Goal: Transaction & Acquisition: Purchase product/service

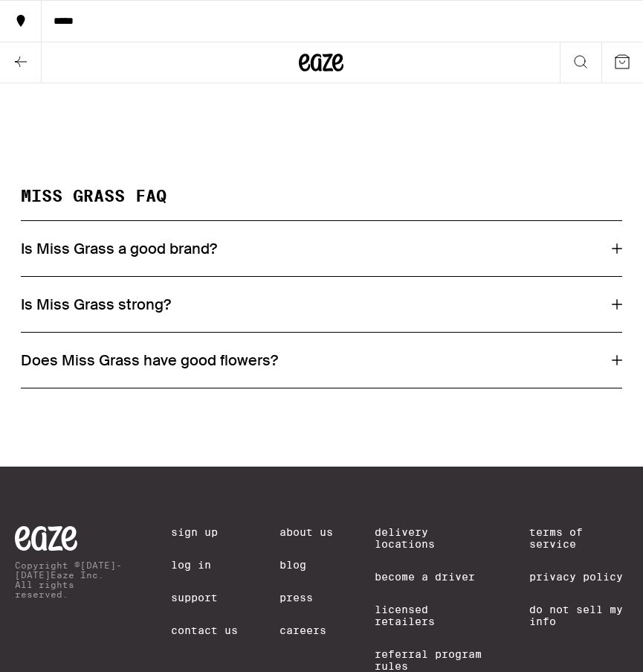
scroll to position [991, 0]
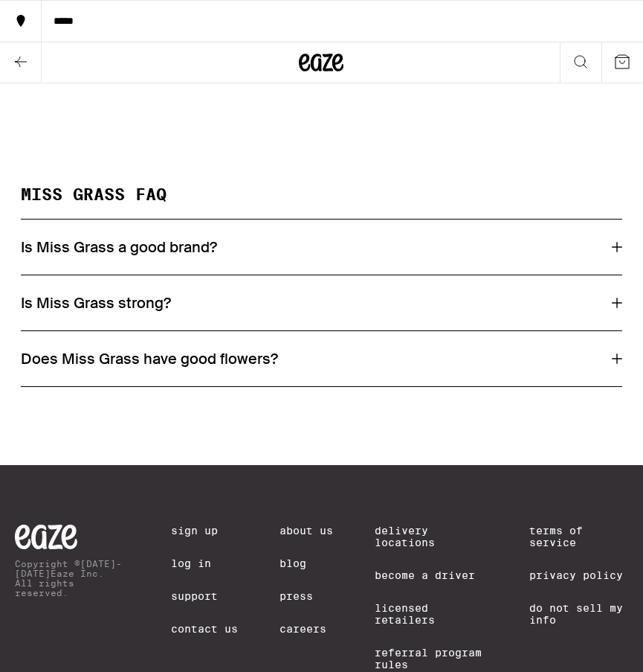
click at [615, 308] on icon at bounding box center [617, 303] width 10 height 10
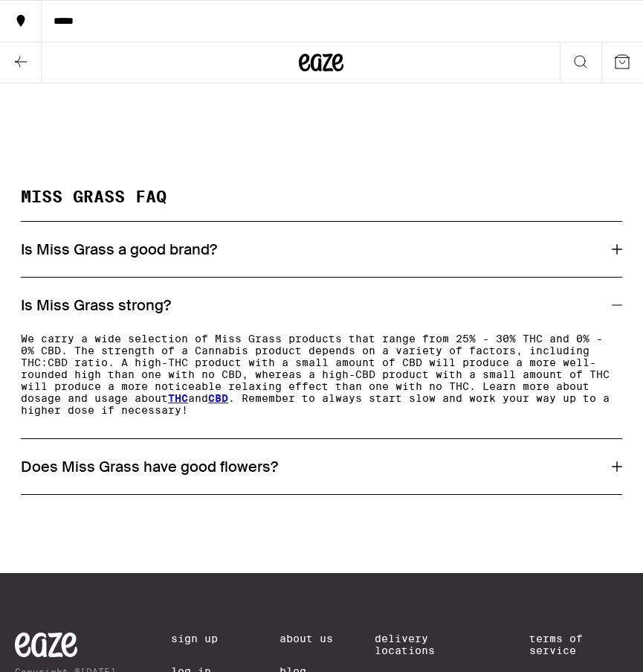
click at [612, 310] on icon at bounding box center [617, 305] width 10 height 10
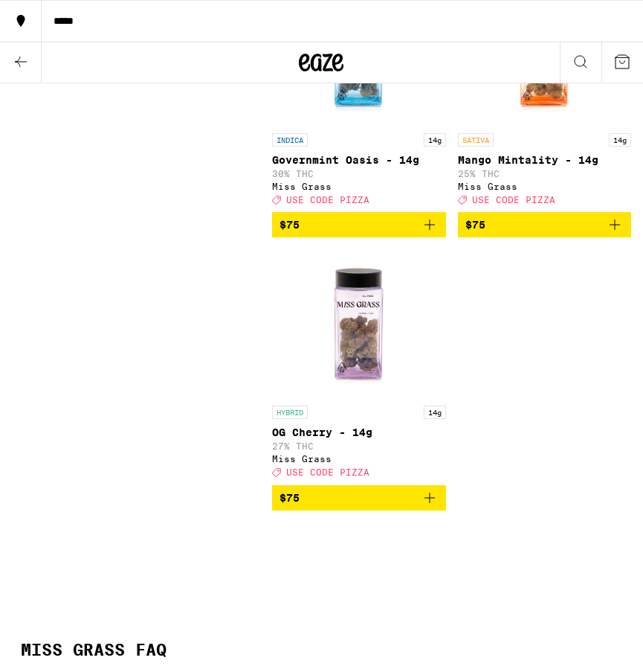
scroll to position [537, 0]
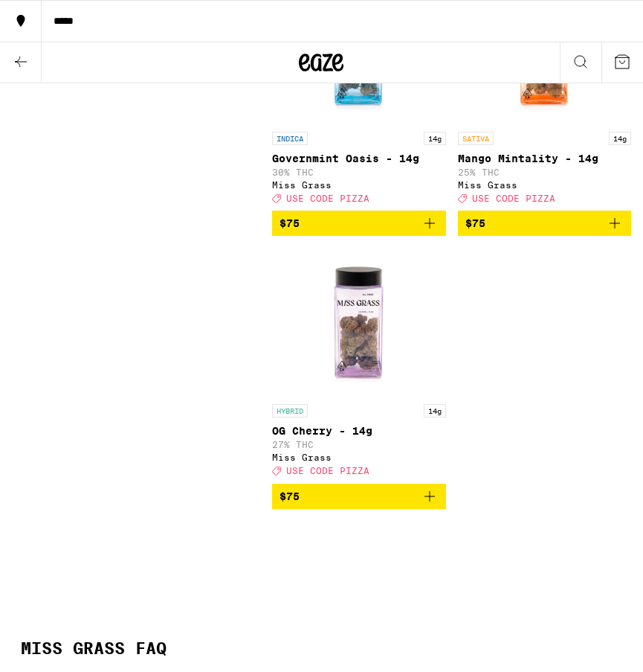
click at [428, 501] on icon "Add to bag" at bounding box center [430, 496] width 10 height 10
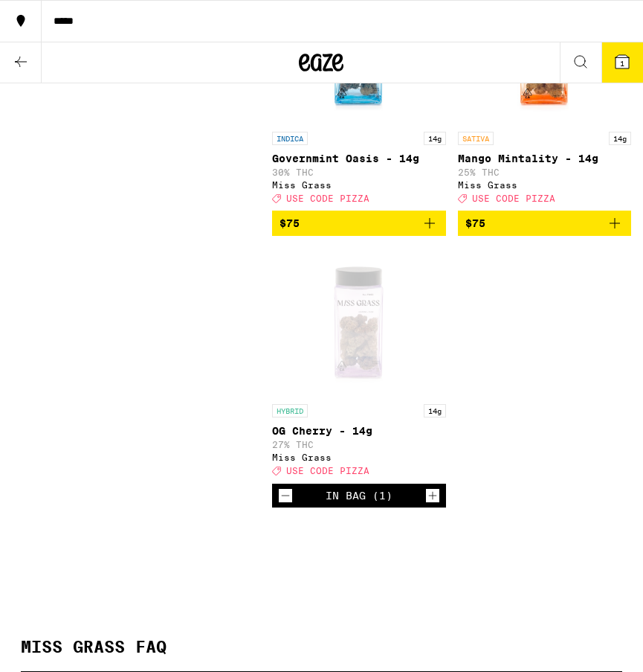
click at [611, 228] on icon "Add to bag" at bounding box center [615, 223] width 18 height 18
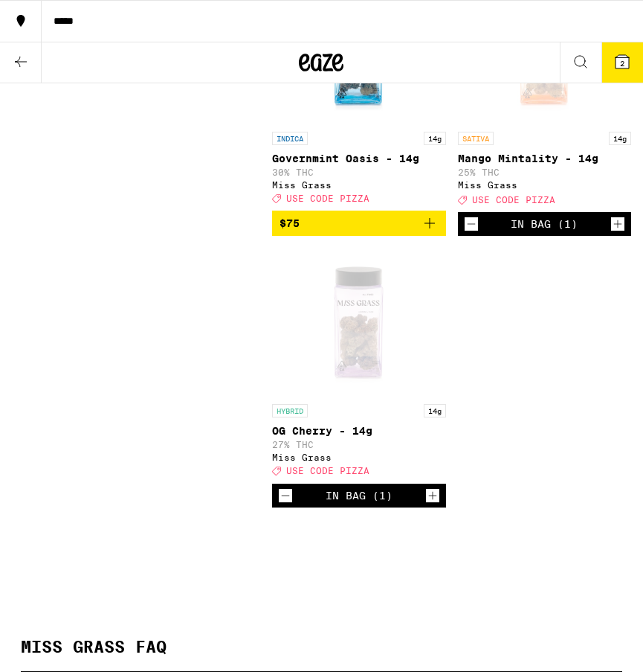
click at [283, 504] on icon "Decrement" at bounding box center [285, 495] width 13 height 18
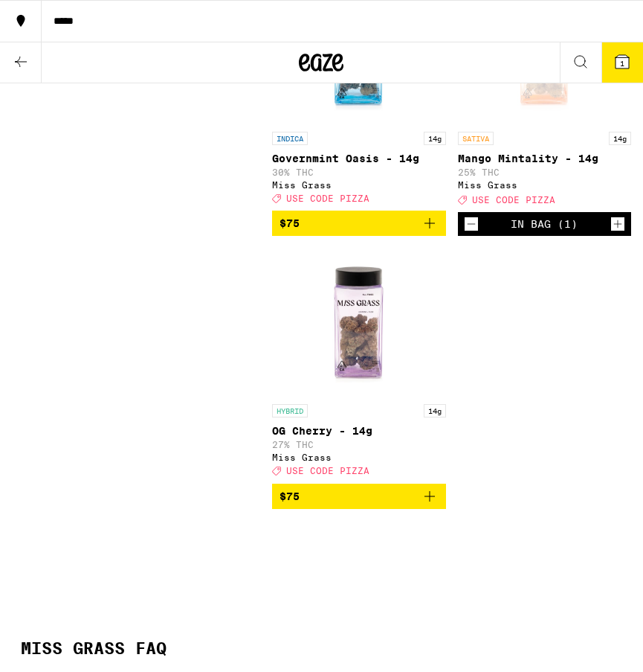
click at [620, 60] on span "1" at bounding box center [622, 63] width 4 height 9
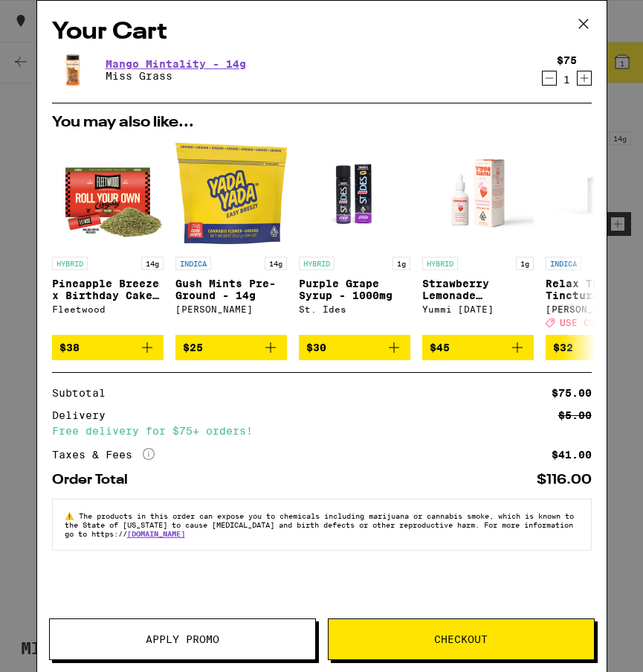
click at [211, 634] on span "Apply Promo" at bounding box center [183, 639] width 74 height 10
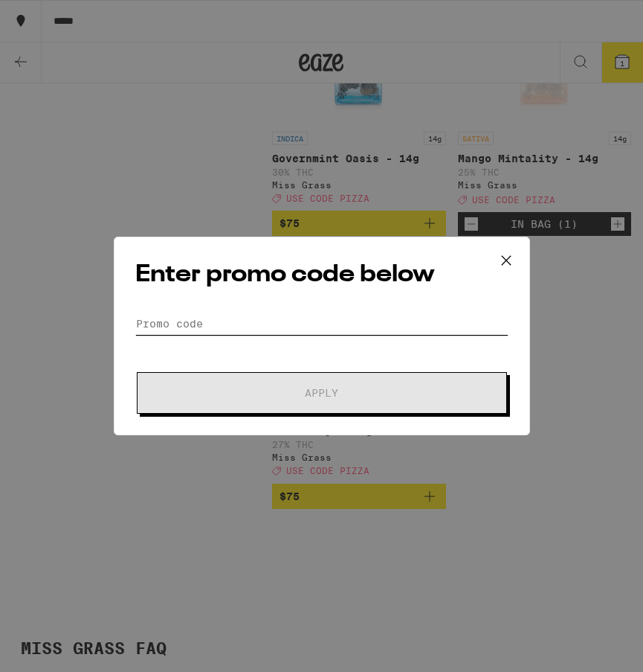
click at [203, 322] on input "Promo Code" at bounding box center [321, 323] width 373 height 22
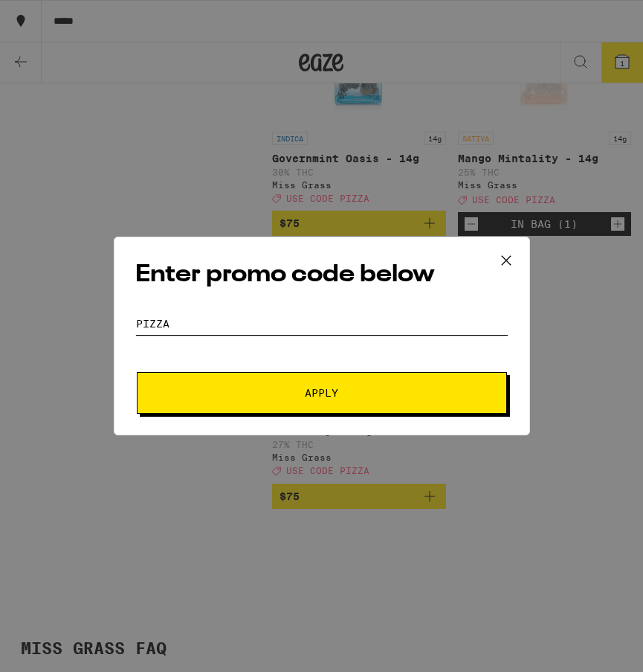
type input "pizza"
click at [327, 397] on span "Apply" at bounding box center [321, 393] width 33 height 10
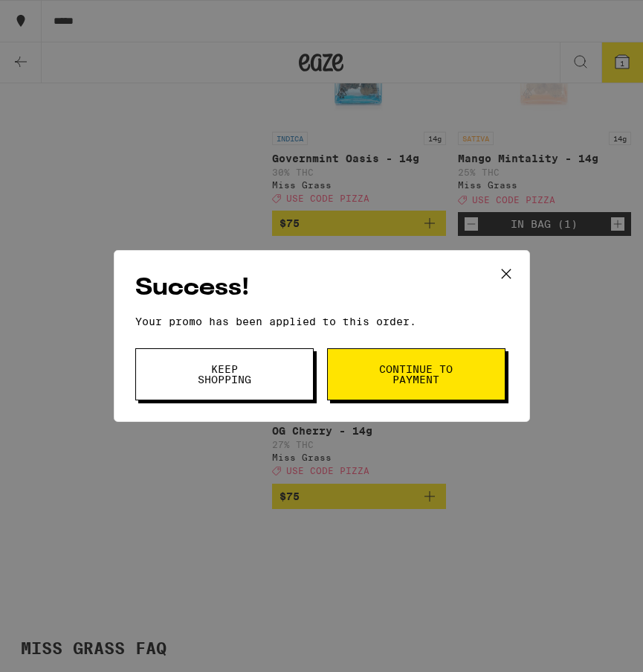
click at [408, 375] on span "Continue to payment" at bounding box center [417, 374] width 76 height 21
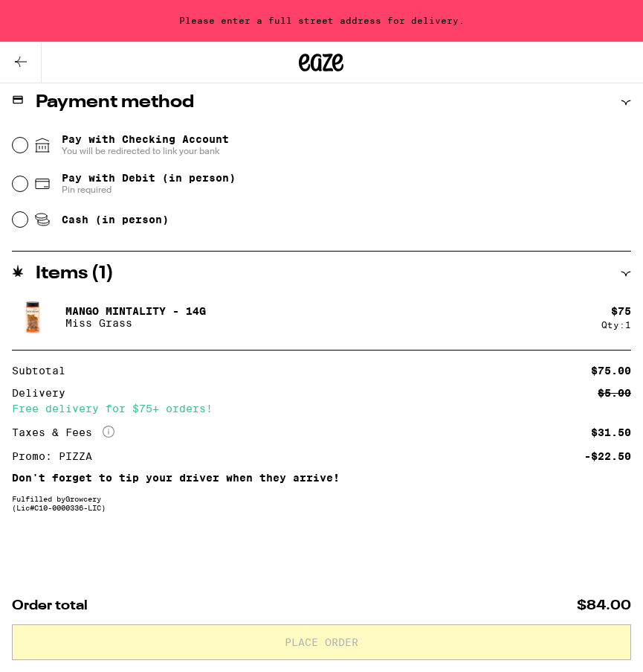
scroll to position [614, 0]
click at [324, 60] on icon at bounding box center [321, 62] width 45 height 27
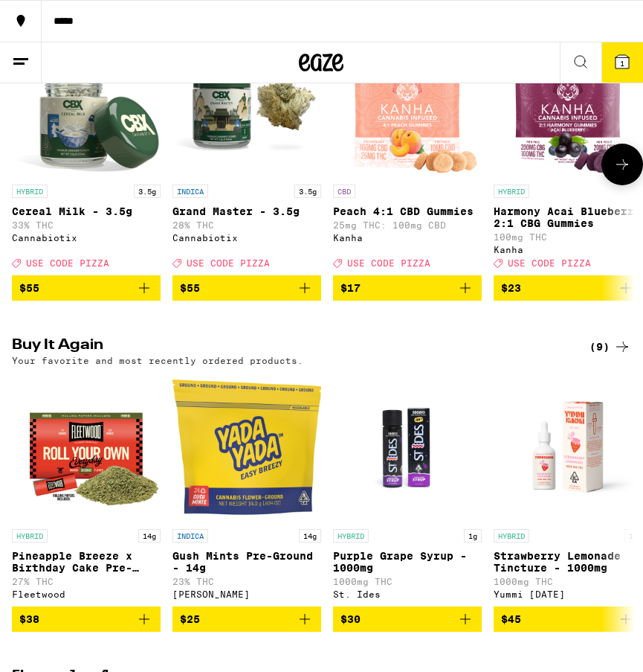
scroll to position [4, 0]
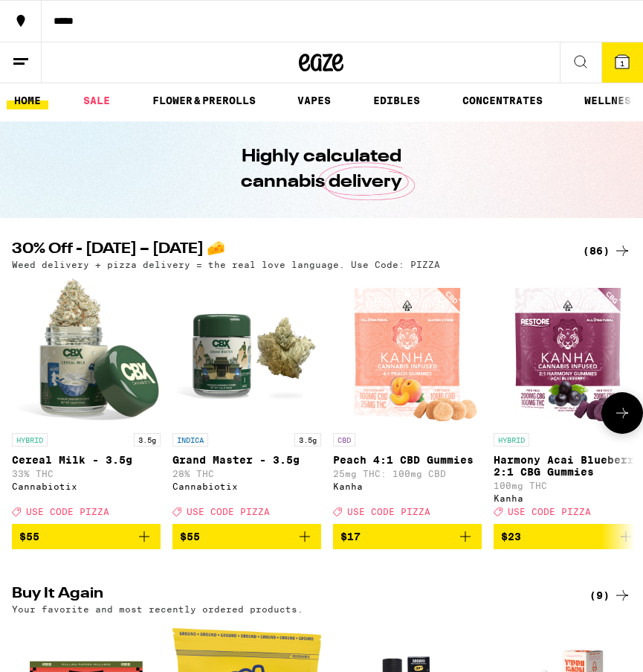
click at [626, 417] on icon at bounding box center [623, 413] width 18 height 18
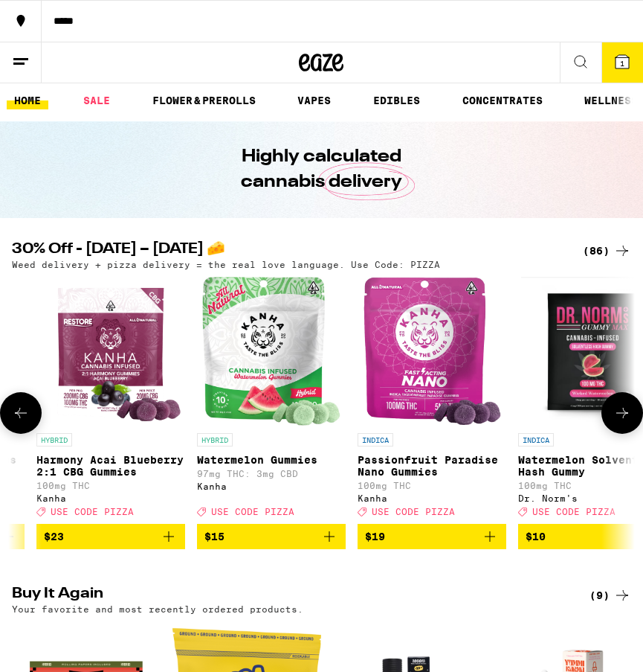
click at [626, 418] on icon at bounding box center [623, 413] width 18 height 18
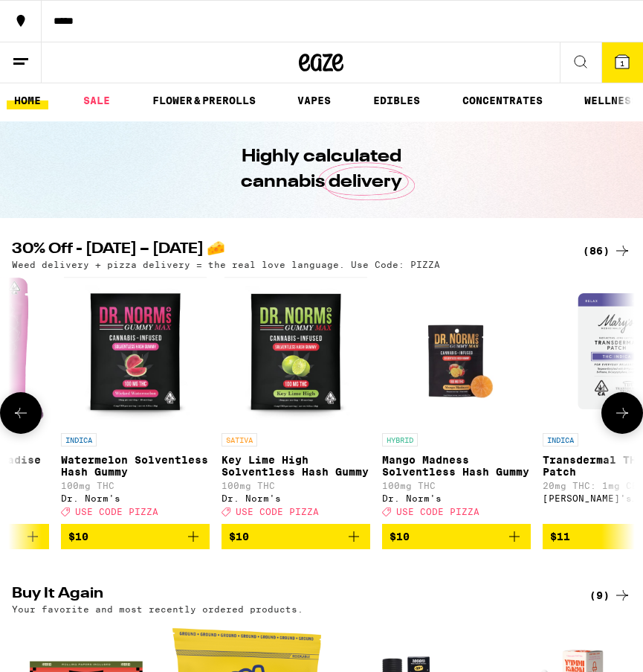
scroll to position [0, 0]
click at [626, 418] on icon at bounding box center [623, 413] width 18 height 18
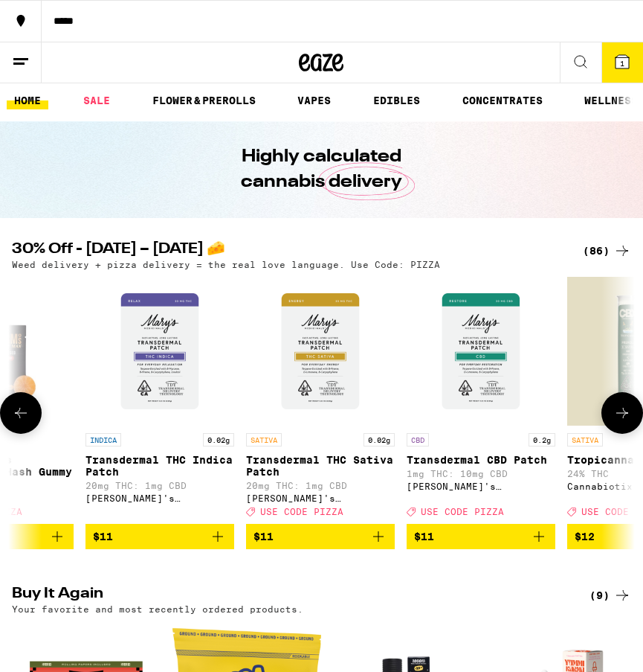
click at [626, 418] on icon at bounding box center [623, 413] width 18 height 18
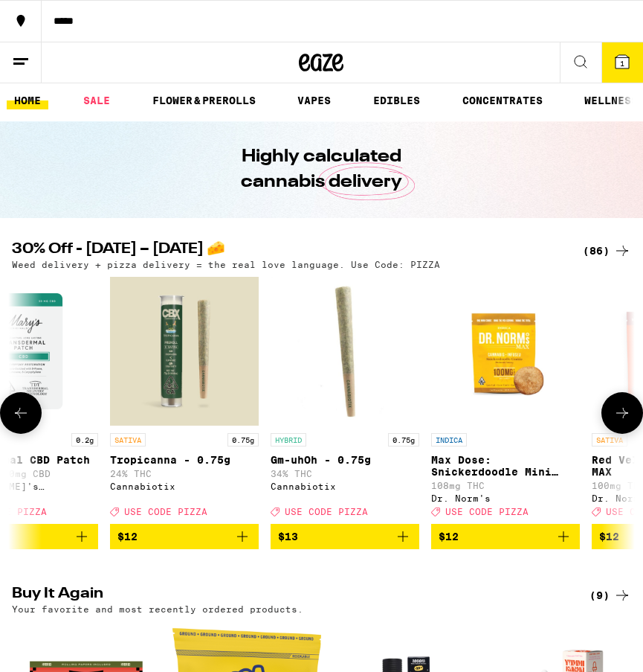
click at [626, 418] on icon at bounding box center [623, 413] width 18 height 18
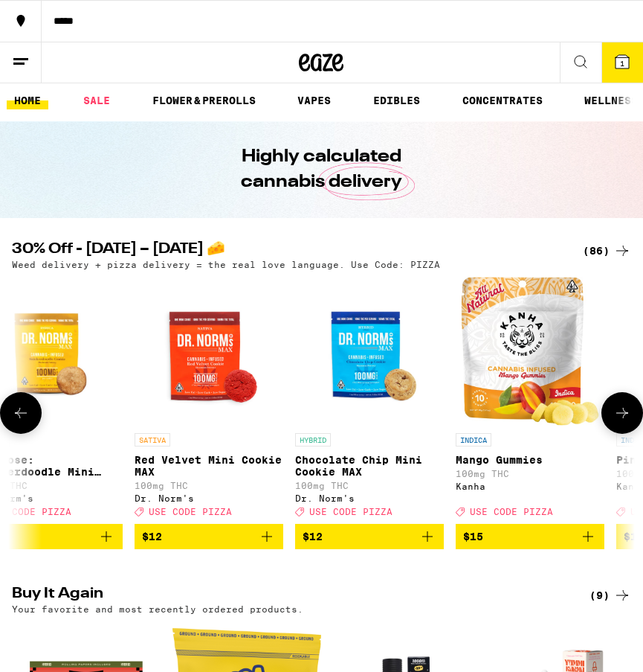
click at [626, 418] on icon at bounding box center [623, 413] width 18 height 18
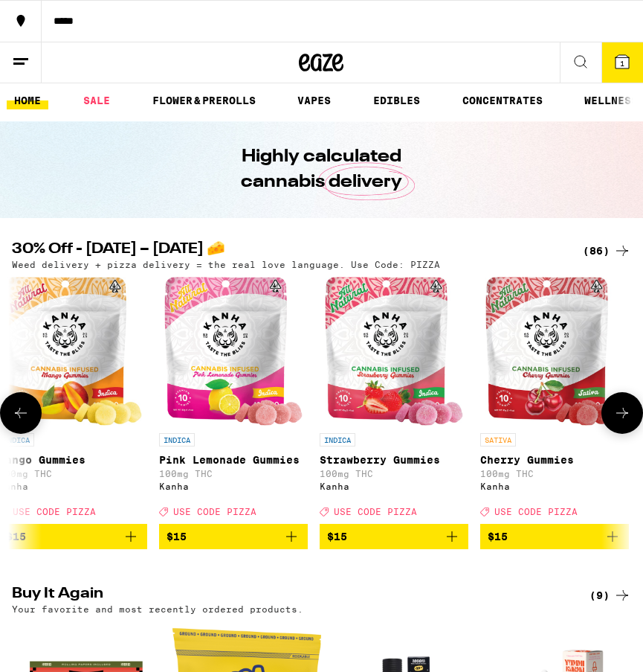
click at [626, 418] on icon at bounding box center [623, 413] width 18 height 18
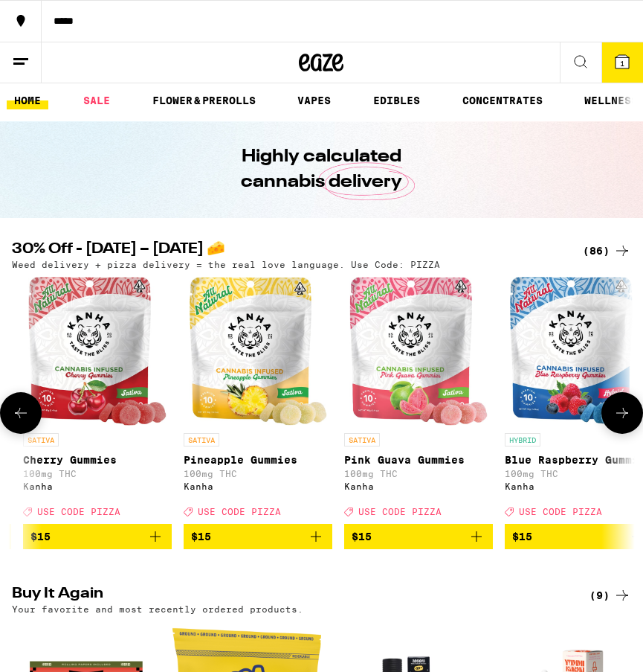
click at [626, 418] on icon at bounding box center [623, 413] width 18 height 18
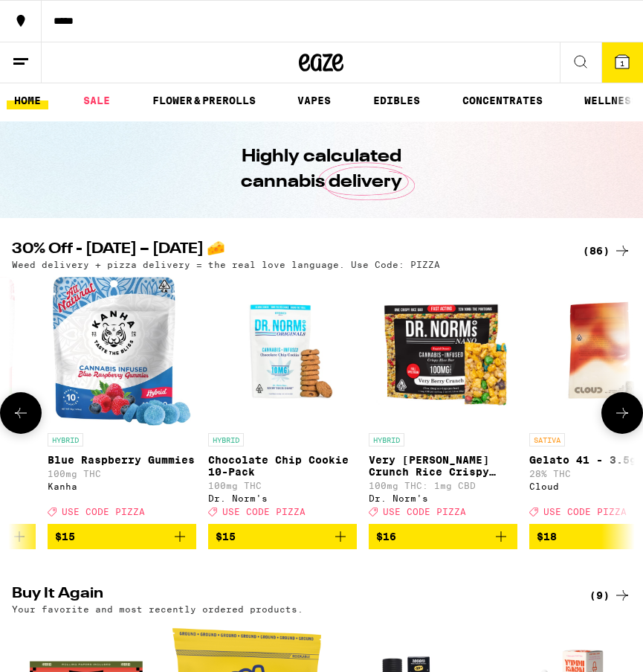
click at [626, 418] on icon at bounding box center [623, 413] width 18 height 18
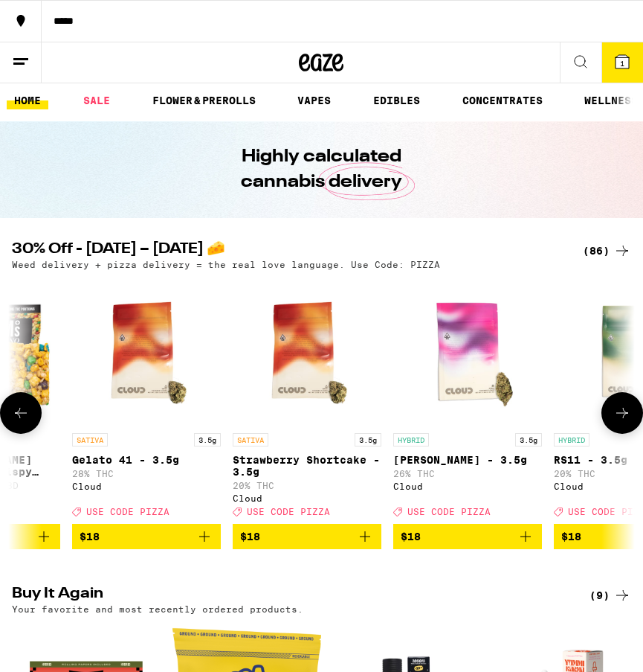
click at [625, 418] on icon at bounding box center [623, 413] width 12 height 10
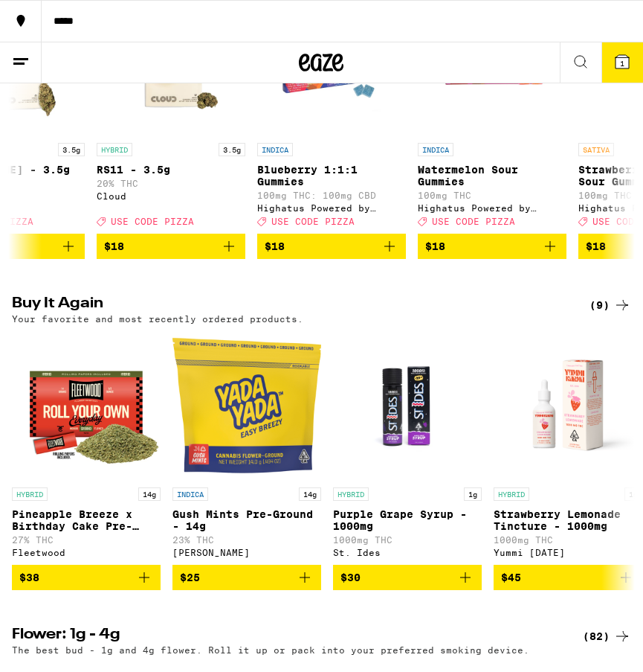
scroll to position [656, 0]
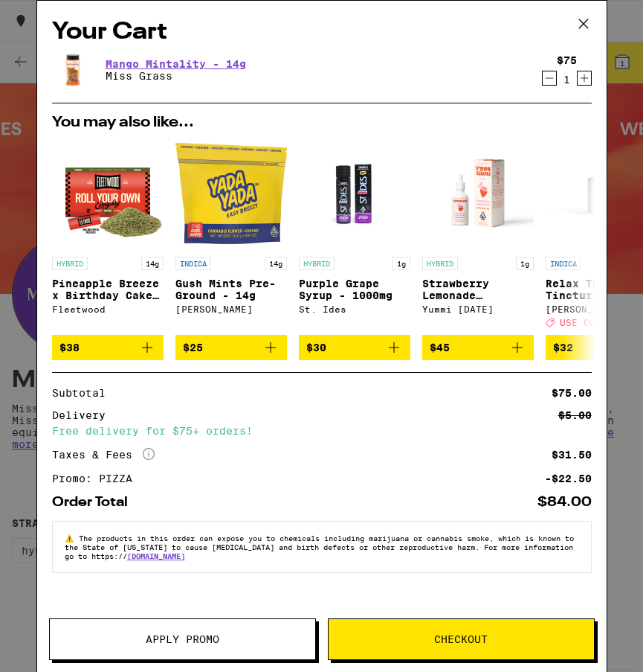
click at [578, 20] on icon at bounding box center [584, 24] width 22 height 22
